Goal: Information Seeking & Learning: Learn about a topic

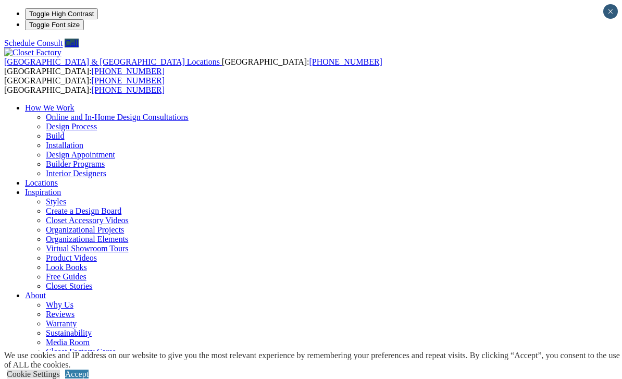
click at [89, 370] on link "Accept" at bounding box center [76, 374] width 23 height 9
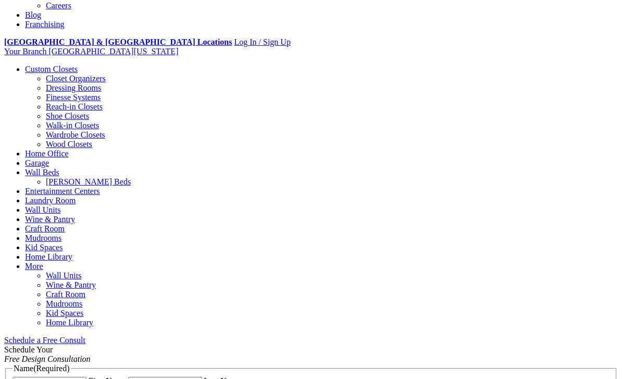
scroll to position [371, 0]
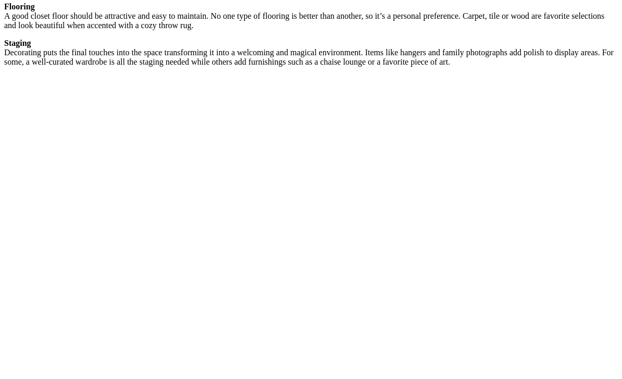
scroll to position [1895, 0]
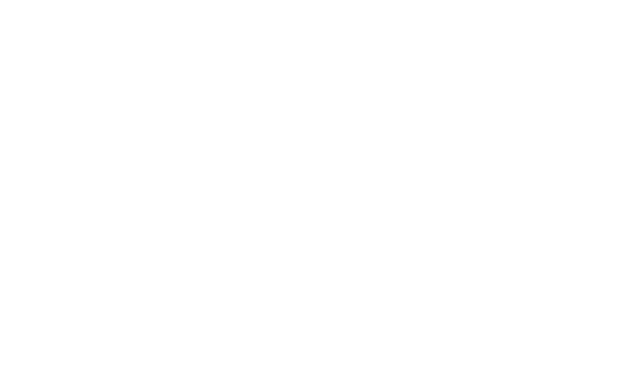
scroll to position [2097, 0]
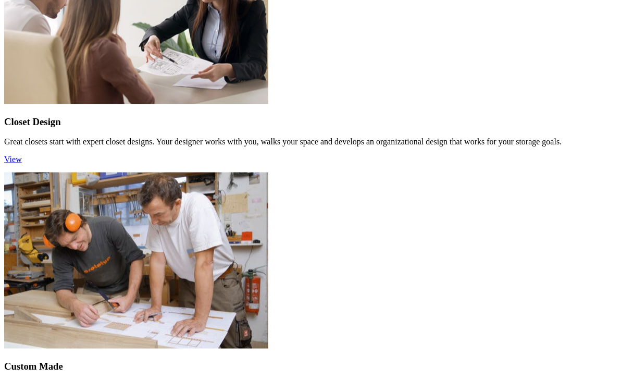
scroll to position [1218, 0]
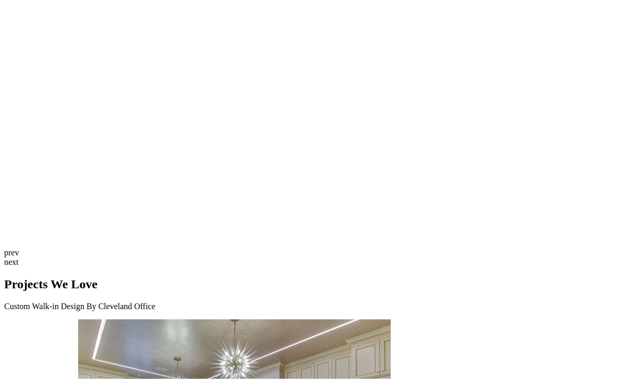
scroll to position [2764, 0]
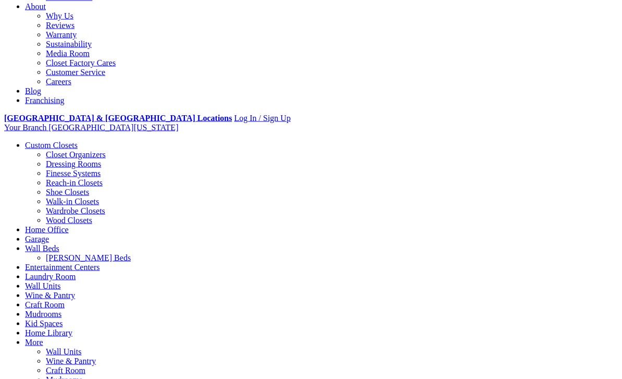
scroll to position [319, 0]
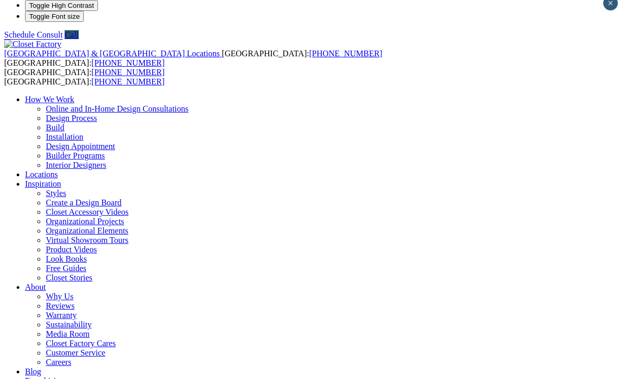
scroll to position [0, 0]
